Goal: Information Seeking & Learning: Learn about a topic

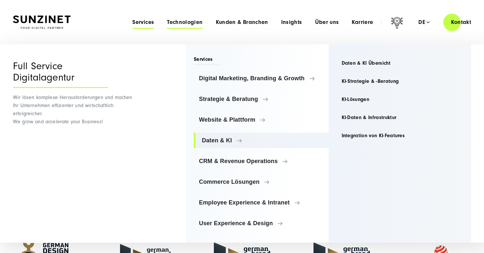
click at [189, 23] on span "Technologien" at bounding box center [185, 22] width 36 height 6
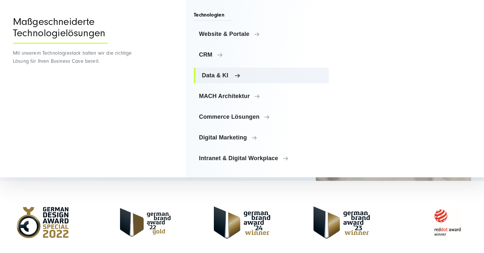
scroll to position [37, 0]
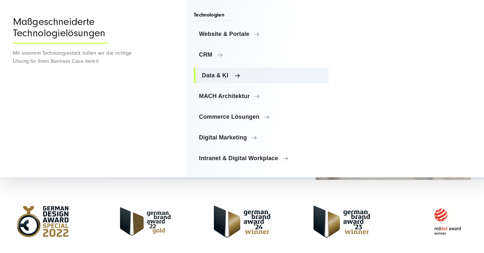
click at [216, 76] on span "Data & KI" at bounding box center [263, 75] width 122 height 6
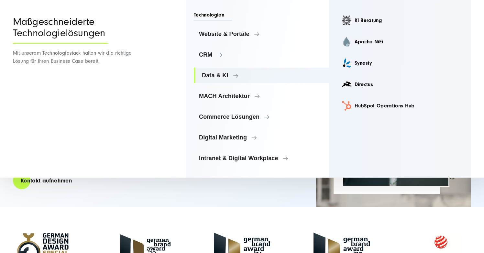
scroll to position [0, 0]
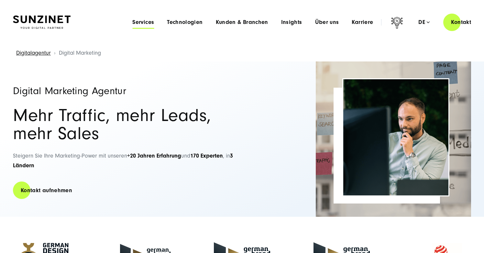
click at [147, 22] on span "Services" at bounding box center [143, 22] width 22 height 6
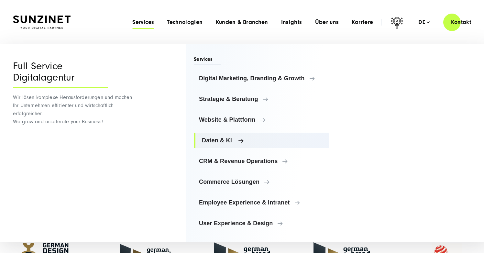
click at [213, 140] on span "Daten & KI" at bounding box center [263, 140] width 122 height 6
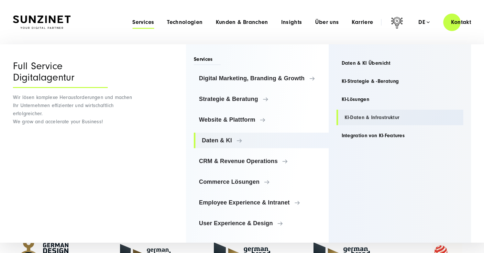
click at [356, 118] on link "KI-Daten & Infrastruktur" at bounding box center [399, 118] width 127 height 16
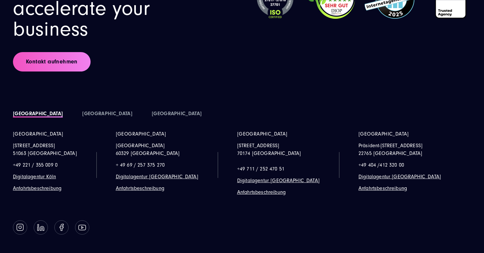
scroll to position [4344, 0]
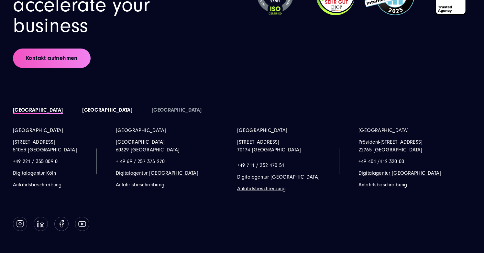
click at [82, 107] on link "[GEOGRAPHIC_DATA]" at bounding box center [107, 110] width 50 height 6
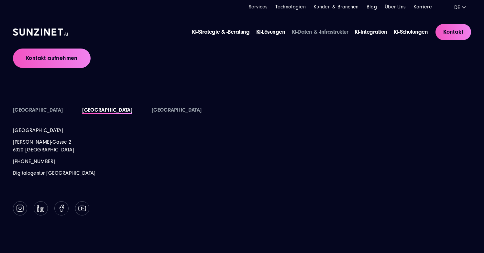
scroll to position [4335, 0]
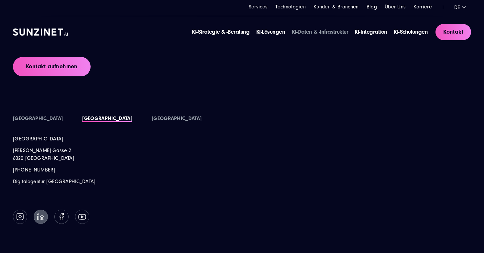
click at [36, 210] on link at bounding box center [41, 217] width 14 height 14
